Goal: Navigation & Orientation: Go to known website

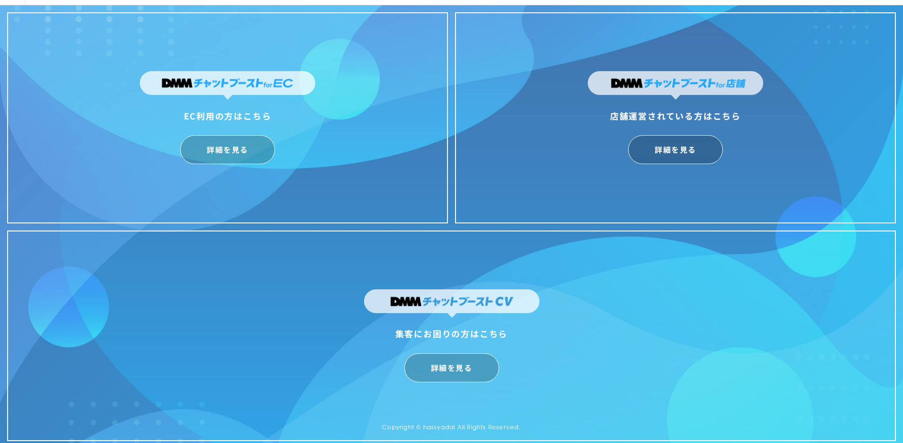
scroll to position [23, 0]
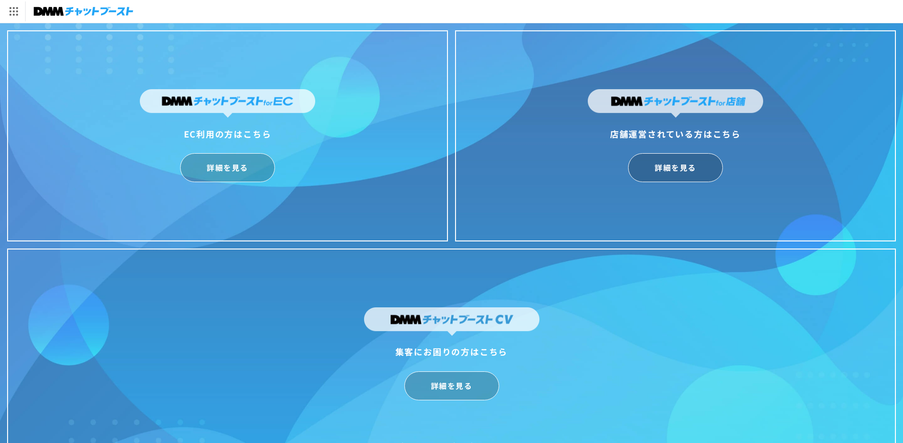
click at [73, 17] on img at bounding box center [84, 11] width 100 height 13
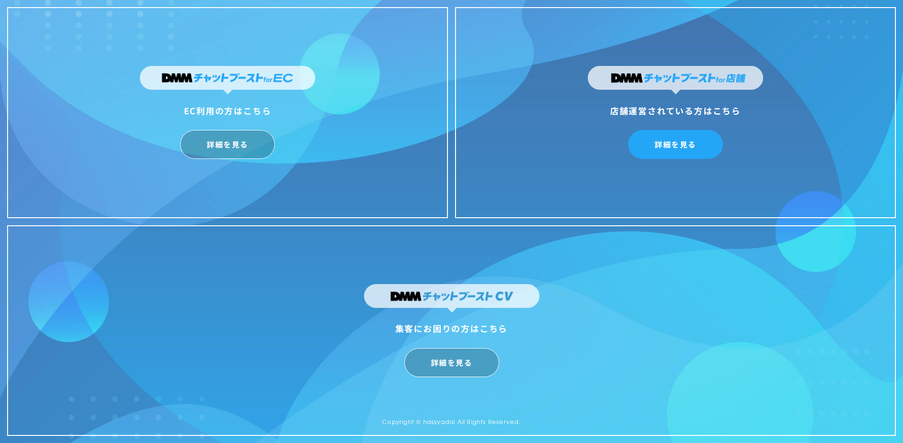
click at [697, 140] on link "詳細を見る" at bounding box center [675, 144] width 95 height 29
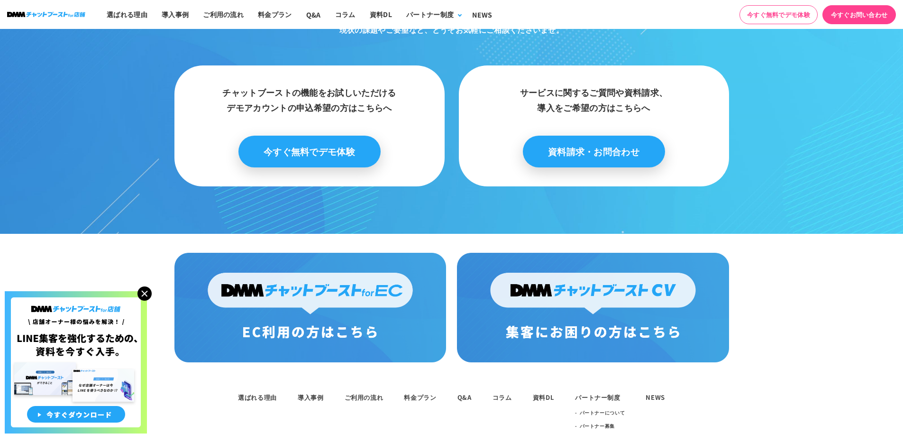
scroll to position [4900, 0]
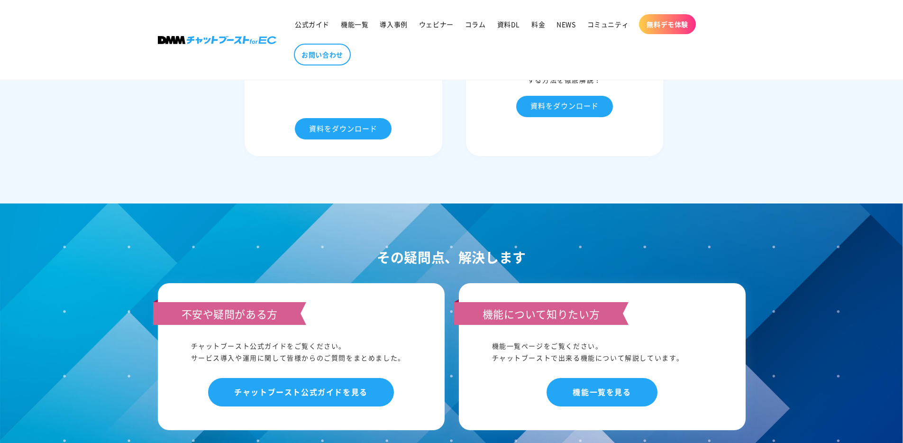
scroll to position [4917, 0]
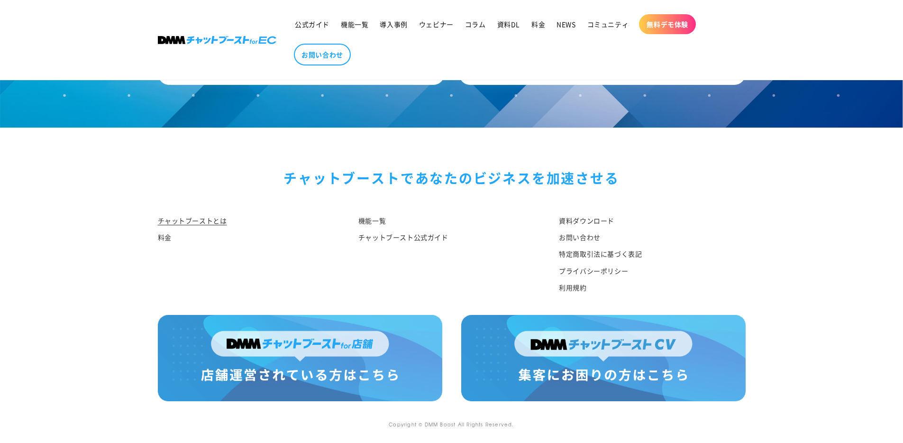
click at [367, 255] on div "機能一覧 チャットブースト公式ガイド" at bounding box center [444, 256] width 200 height 87
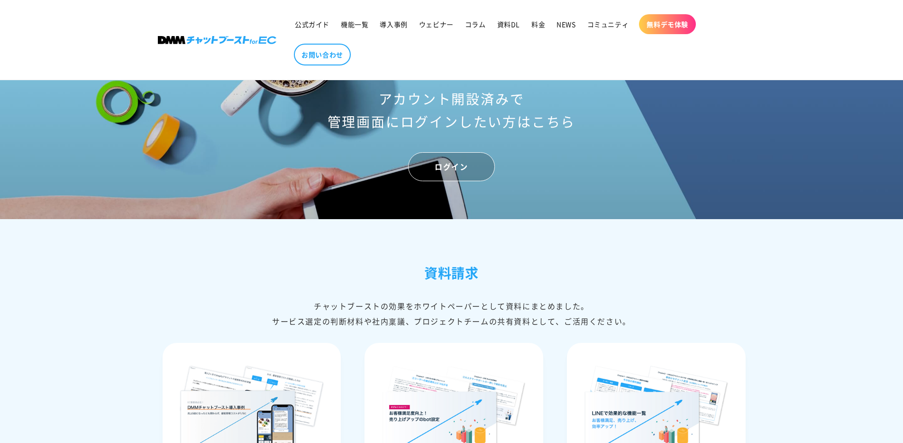
scroll to position [3841, 0]
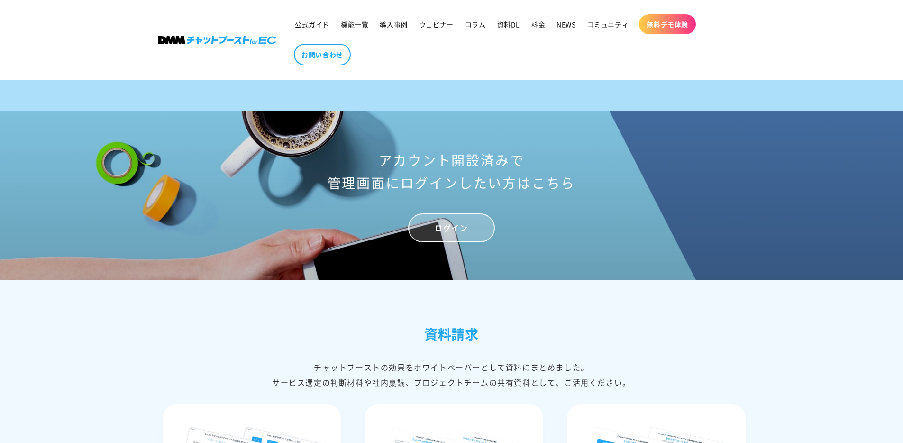
click at [449, 242] on link "ログイン" at bounding box center [451, 227] width 86 height 29
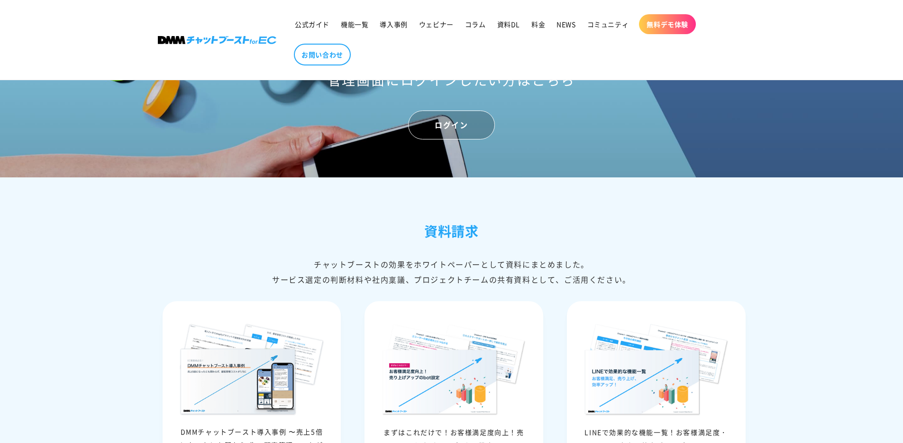
scroll to position [3831, 0]
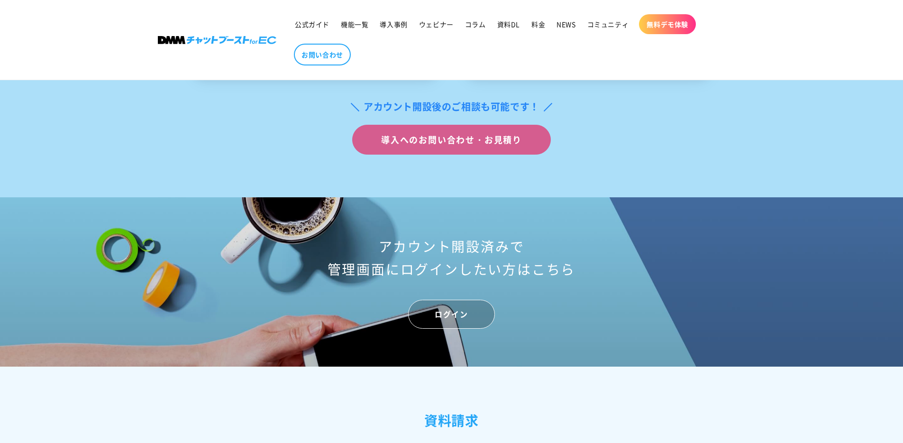
scroll to position [3919, 0]
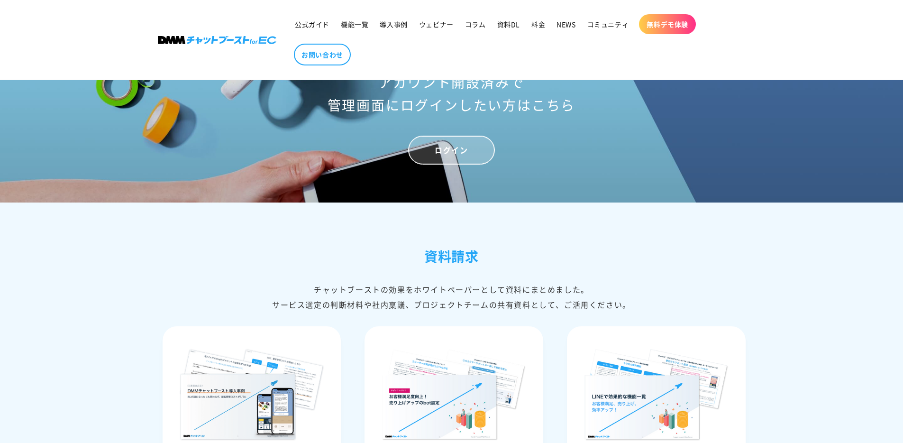
click at [463, 164] on link "ログイン" at bounding box center [451, 150] width 86 height 29
